Goal: Find specific page/section: Find specific page/section

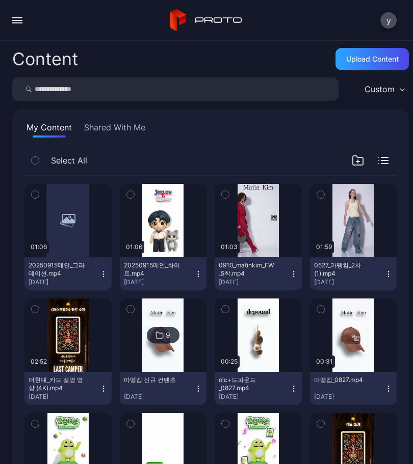
click at [23, 28] on button "button" at bounding box center [17, 20] width 20 height 20
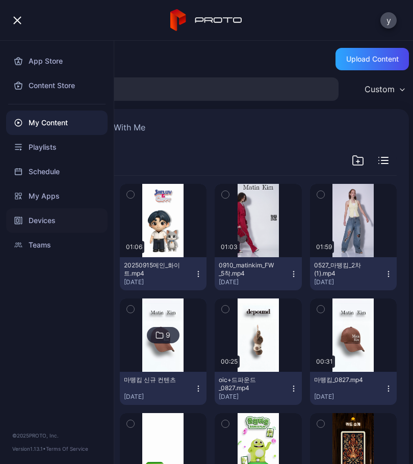
click at [49, 216] on div "Devices" at bounding box center [56, 220] width 101 height 24
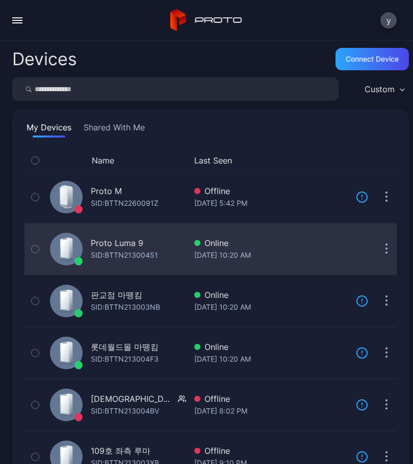
click at [123, 245] on div "Proto Luma 9" at bounding box center [117, 243] width 52 height 12
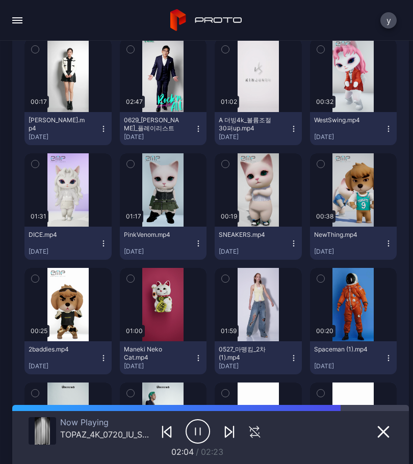
scroll to position [662, 0]
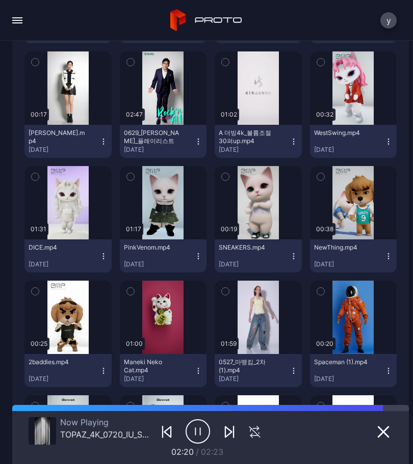
click at [188, 435] on icon "button" at bounding box center [197, 431] width 24 height 25
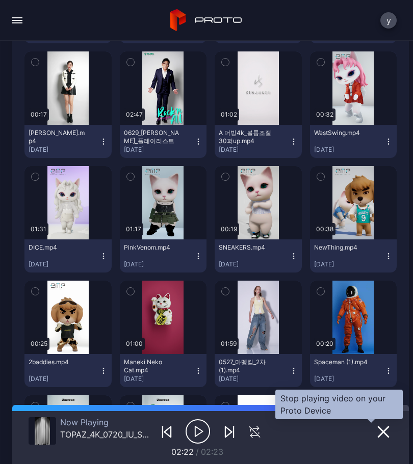
click at [377, 433] on icon "button" at bounding box center [383, 432] width 12 height 12
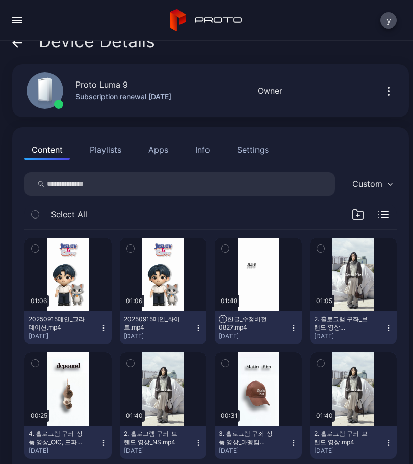
scroll to position [0, 0]
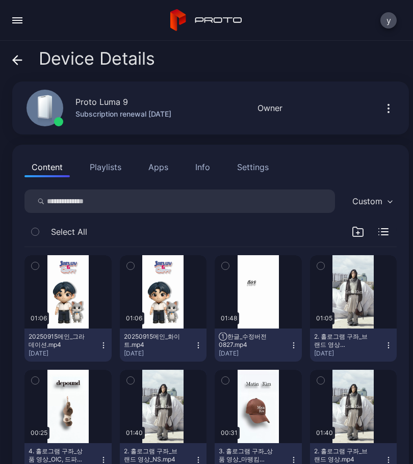
click at [25, 25] on button "button" at bounding box center [17, 20] width 20 height 20
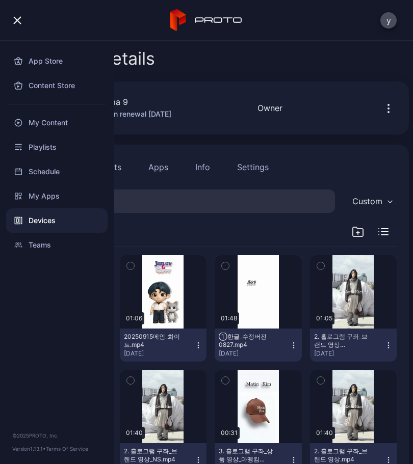
click at [25, 25] on button "button" at bounding box center [17, 20] width 20 height 20
